Goal: Communication & Community: Answer question/provide support

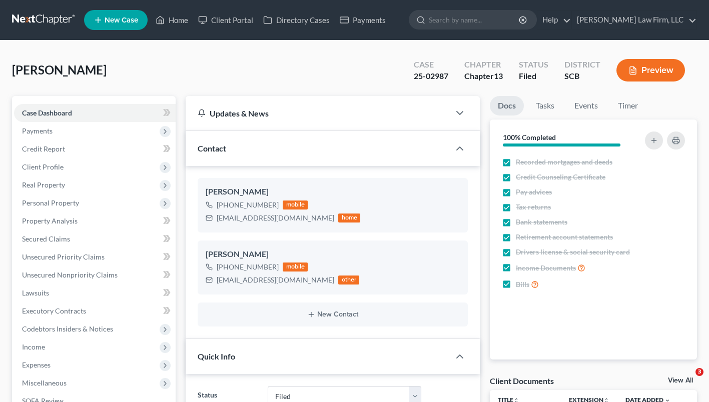
select select "2"
select select "1"
select select "0"
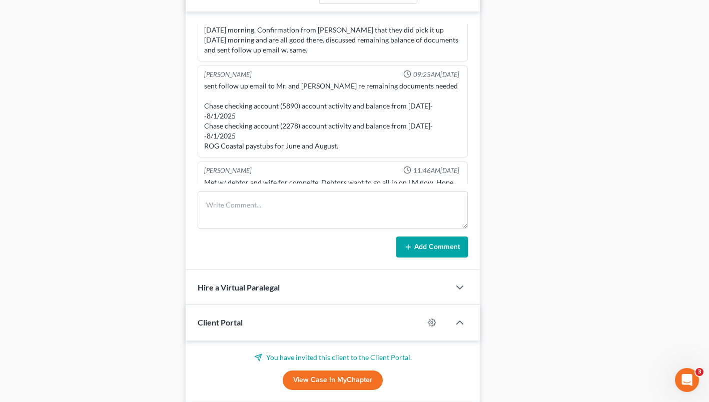
scroll to position [743, 0]
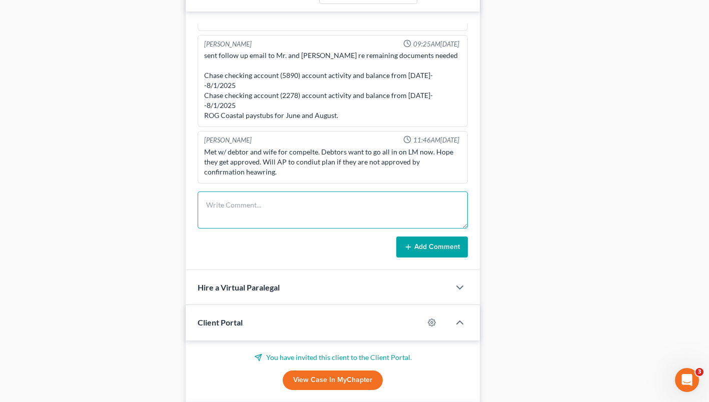
click at [339, 208] on textarea at bounding box center [333, 210] width 270 height 37
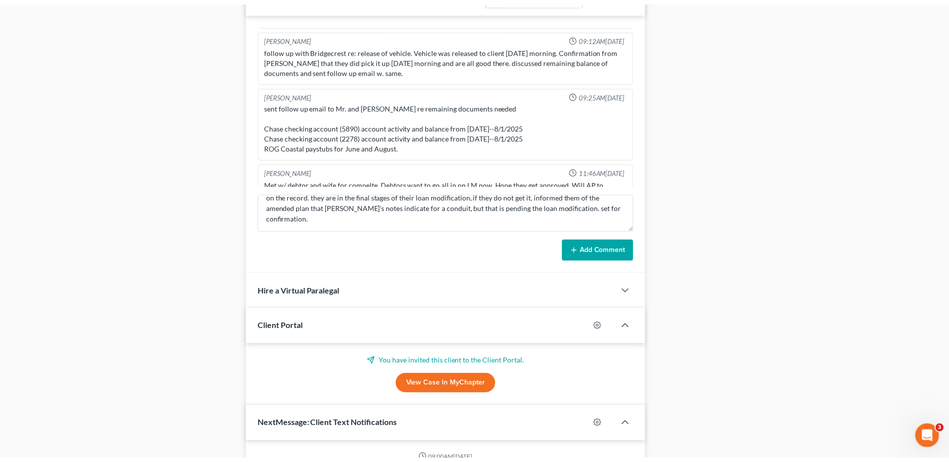
scroll to position [633, 0]
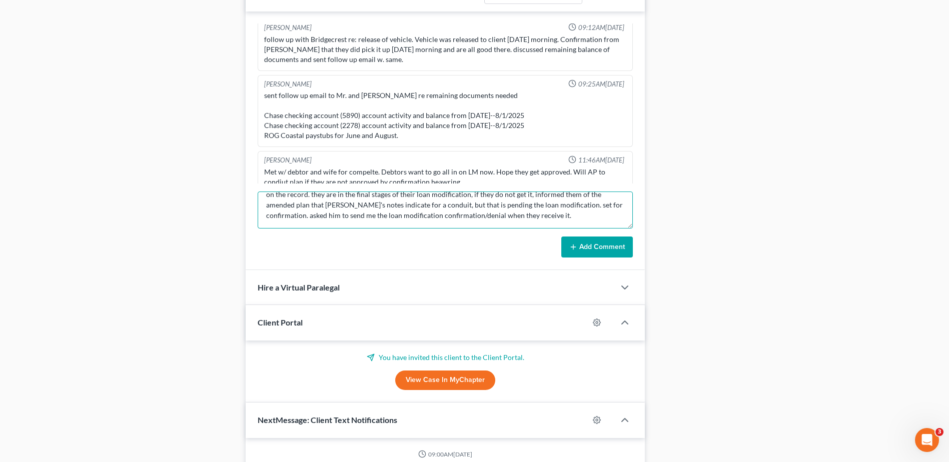
click at [572, 219] on textarea "341 notes - only note is that section 8.1 of the plan needs to be checked "none…" at bounding box center [445, 210] width 375 height 37
type textarea "341 notes - only note is that section 8.1 of the plan needs to be checked "none…"
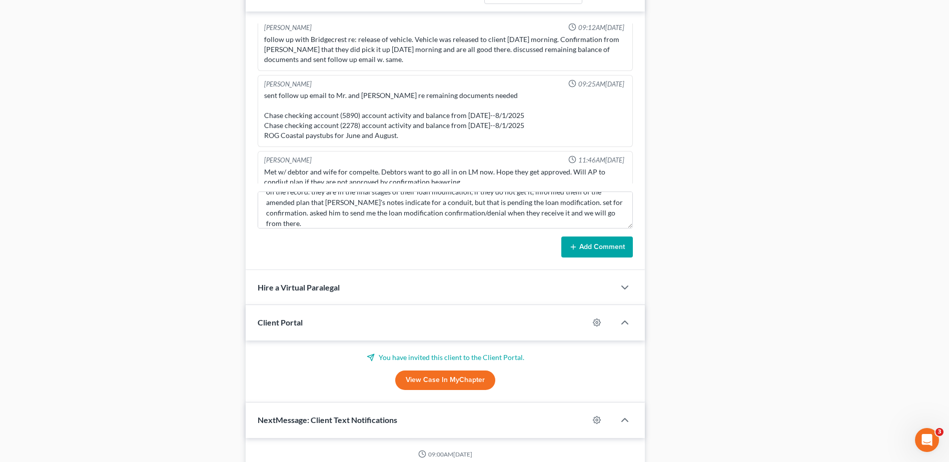
click at [581, 240] on button "Add Comment" at bounding box center [597, 247] width 72 height 21
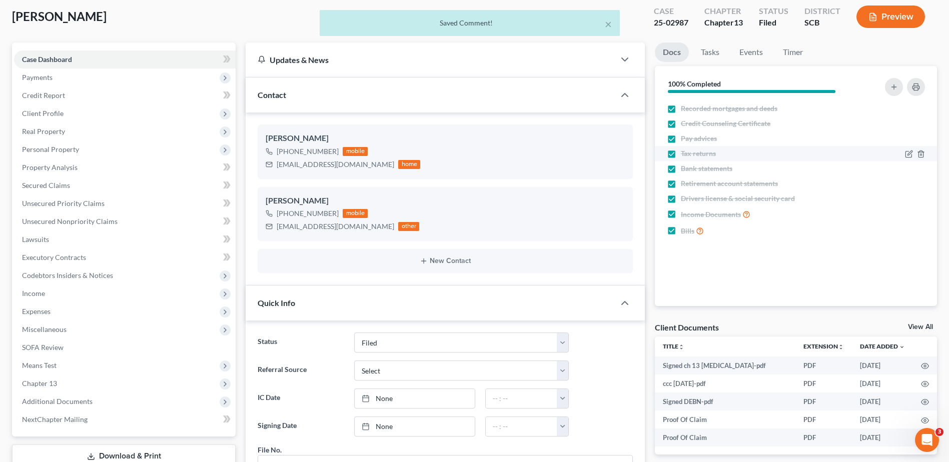
scroll to position [0, 0]
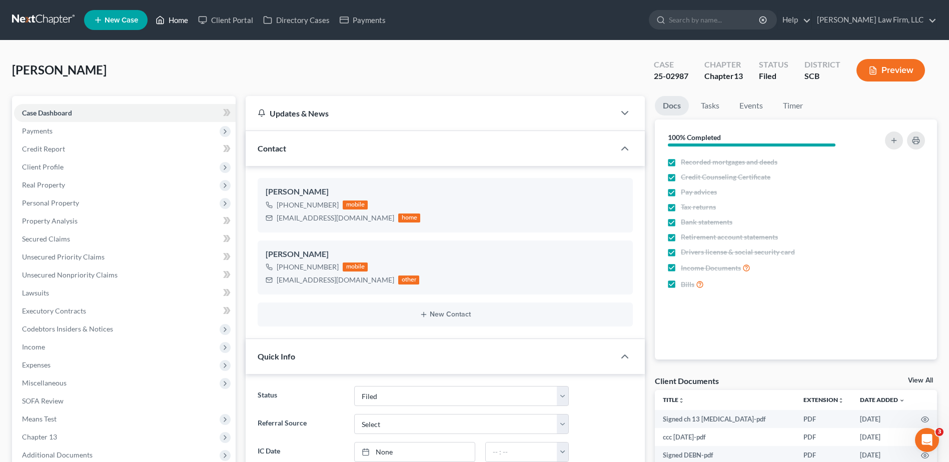
click at [174, 21] on link "Home" at bounding box center [172, 20] width 43 height 18
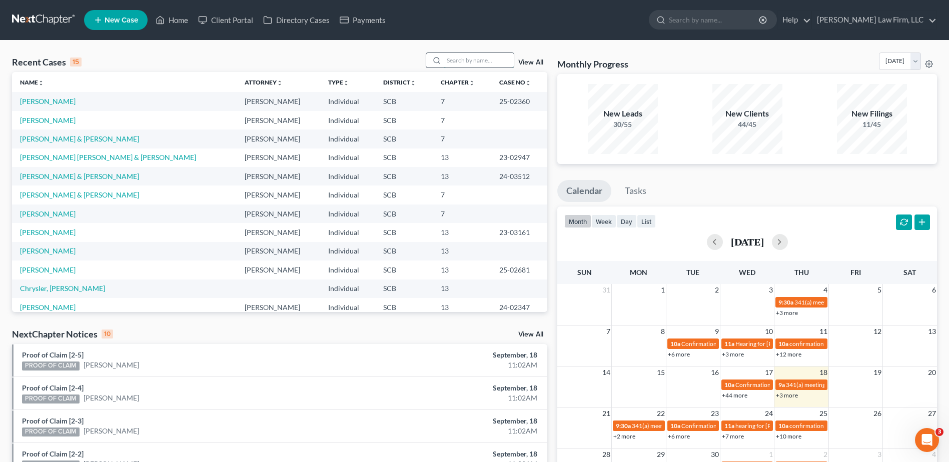
click at [464, 59] on input "search" at bounding box center [479, 60] width 70 height 15
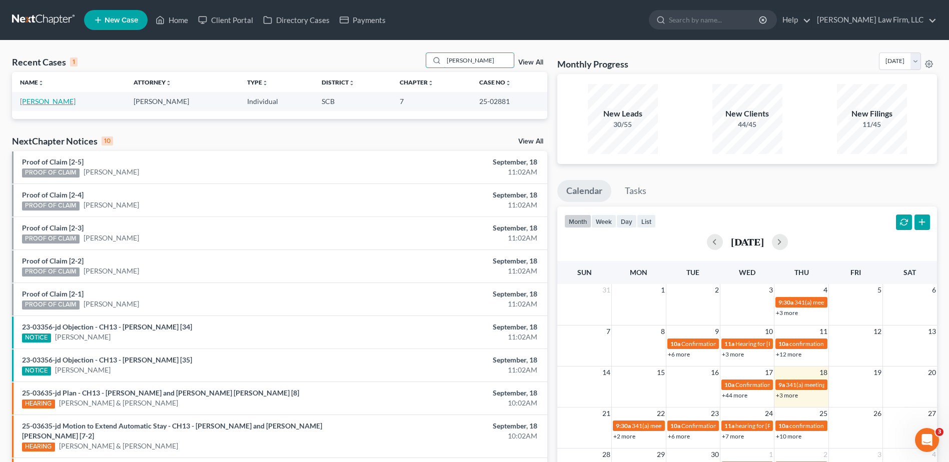
type input "[PERSON_NAME]"
click at [52, 100] on link "[PERSON_NAME]" at bounding box center [48, 101] width 56 height 9
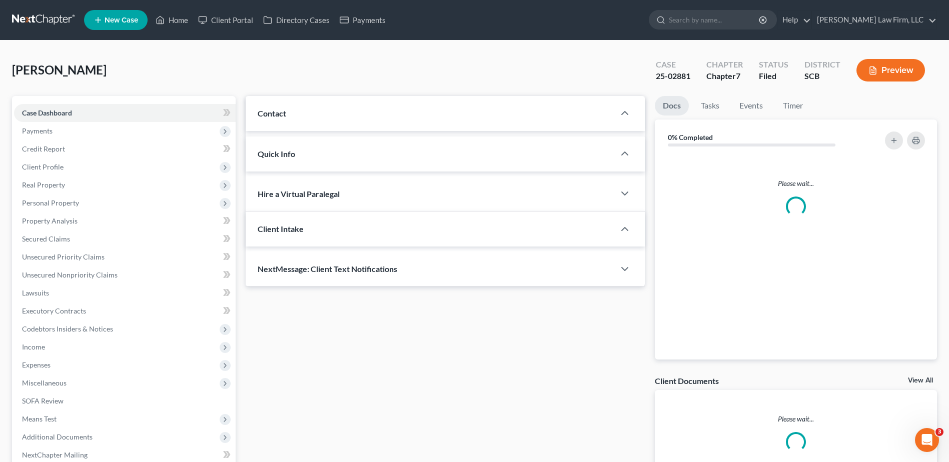
select select "1"
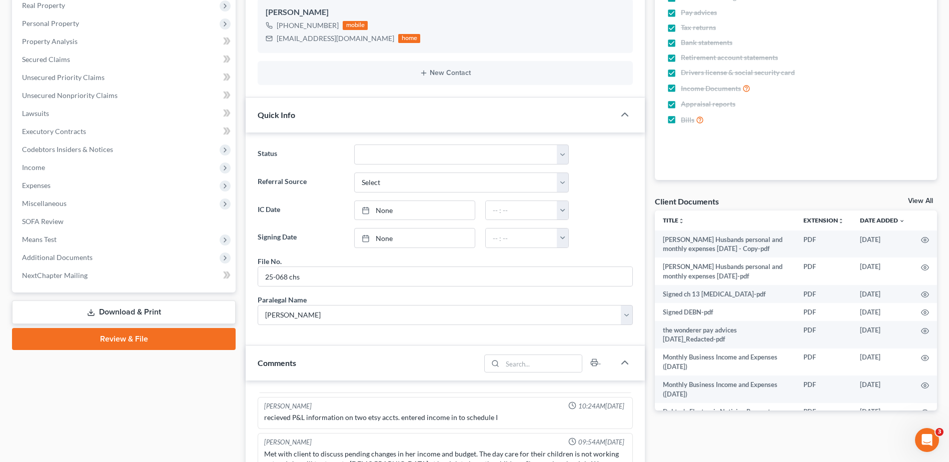
scroll to position [350, 0]
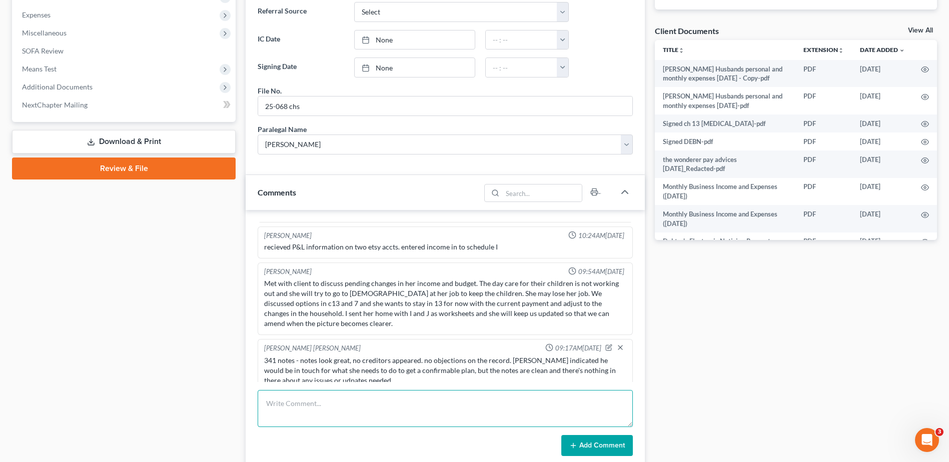
click at [361, 402] on textarea at bounding box center [445, 408] width 375 height 37
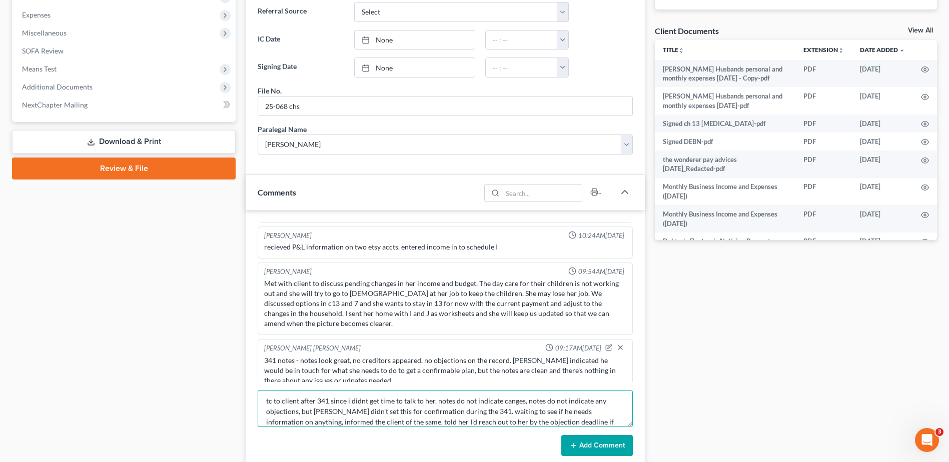
scroll to position [13, 0]
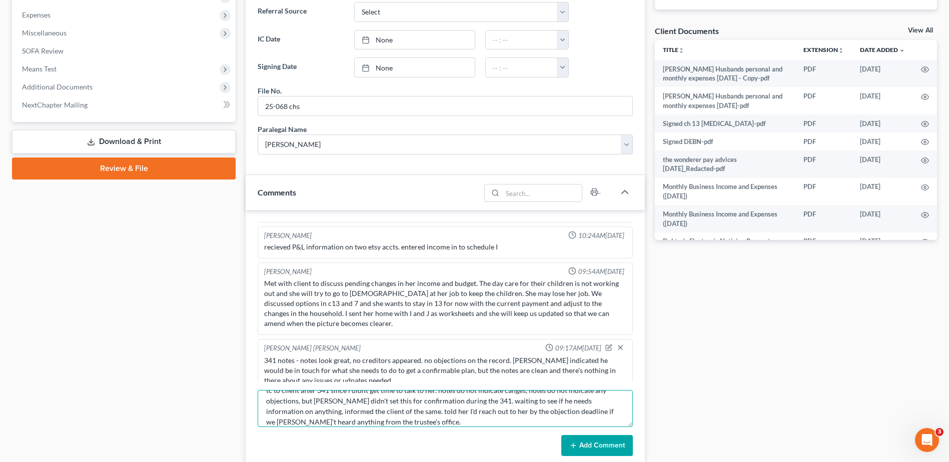
type textarea "tc to client after 341 since i didnt get time to talk to her. notes do not indi…"
click at [595, 402] on button "Add Comment" at bounding box center [597, 445] width 72 height 21
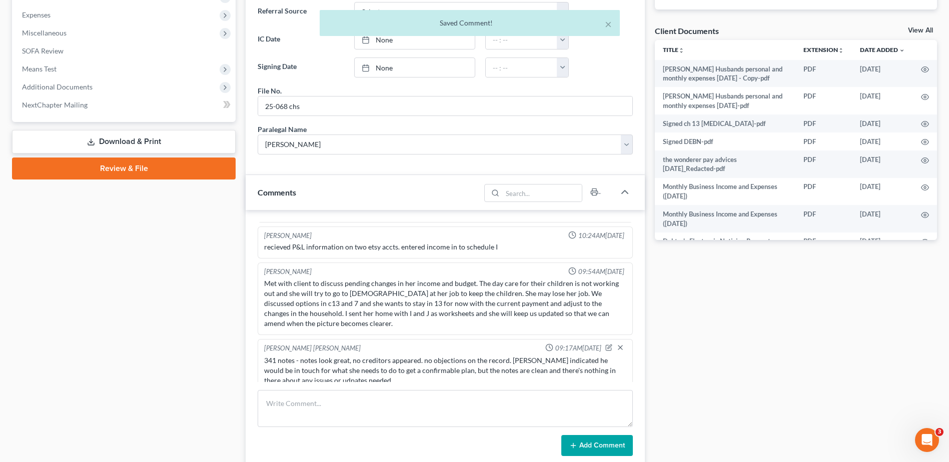
scroll to position [533, 0]
